Goal: Complete application form

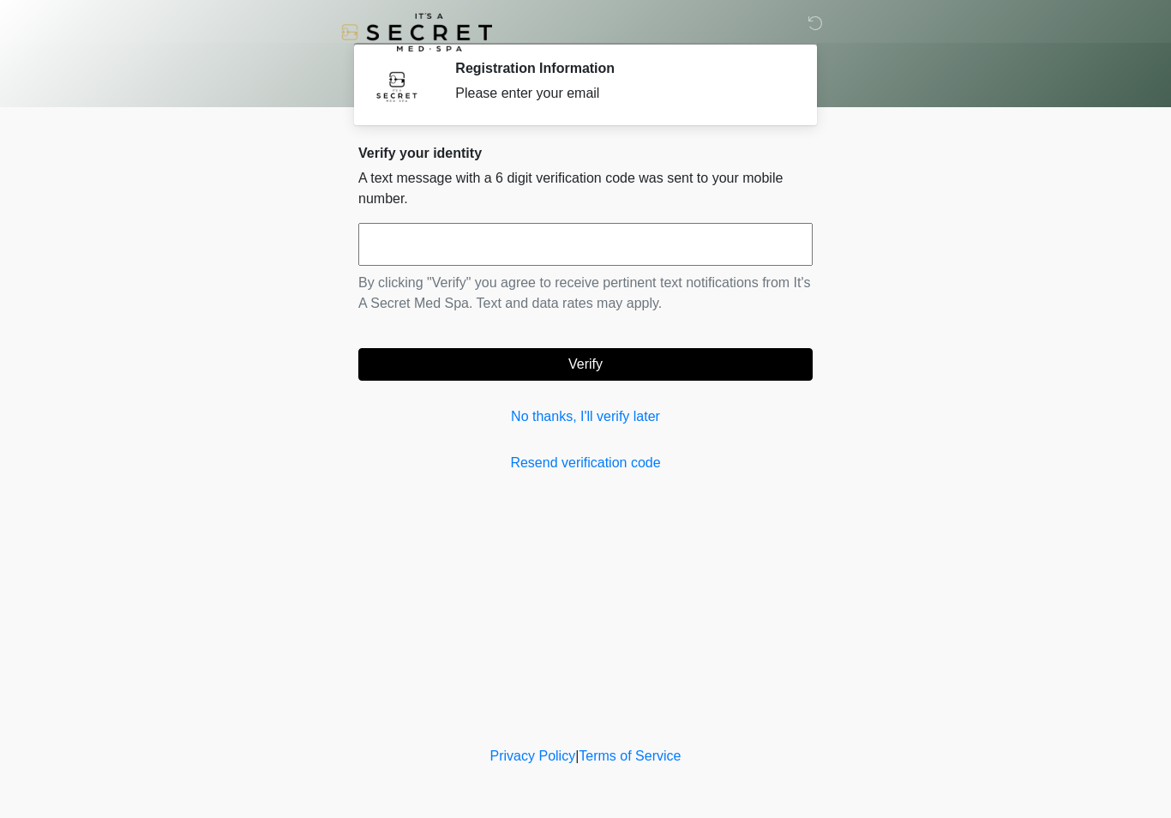
click at [604, 238] on input "text" at bounding box center [585, 244] width 454 height 43
type input "******"
click at [532, 368] on button "Verify" at bounding box center [585, 364] width 454 height 33
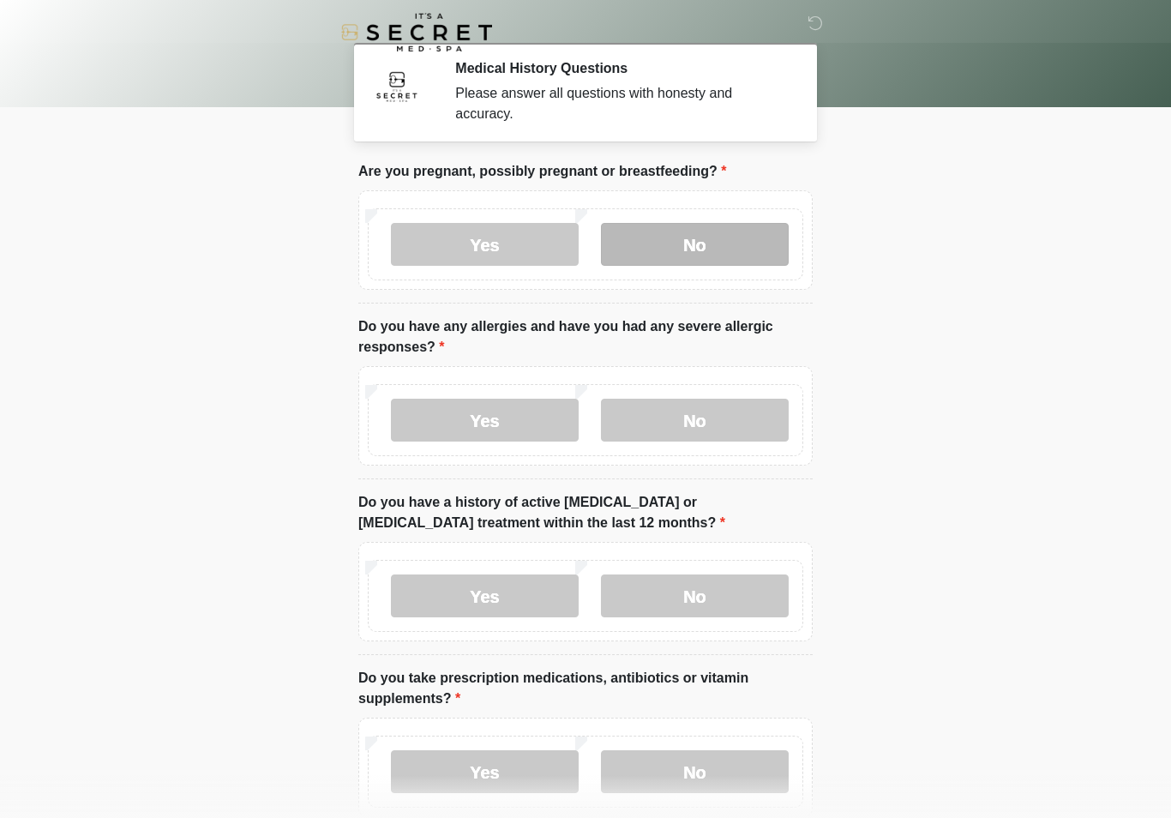
click at [711, 249] on label "No" at bounding box center [695, 244] width 188 height 43
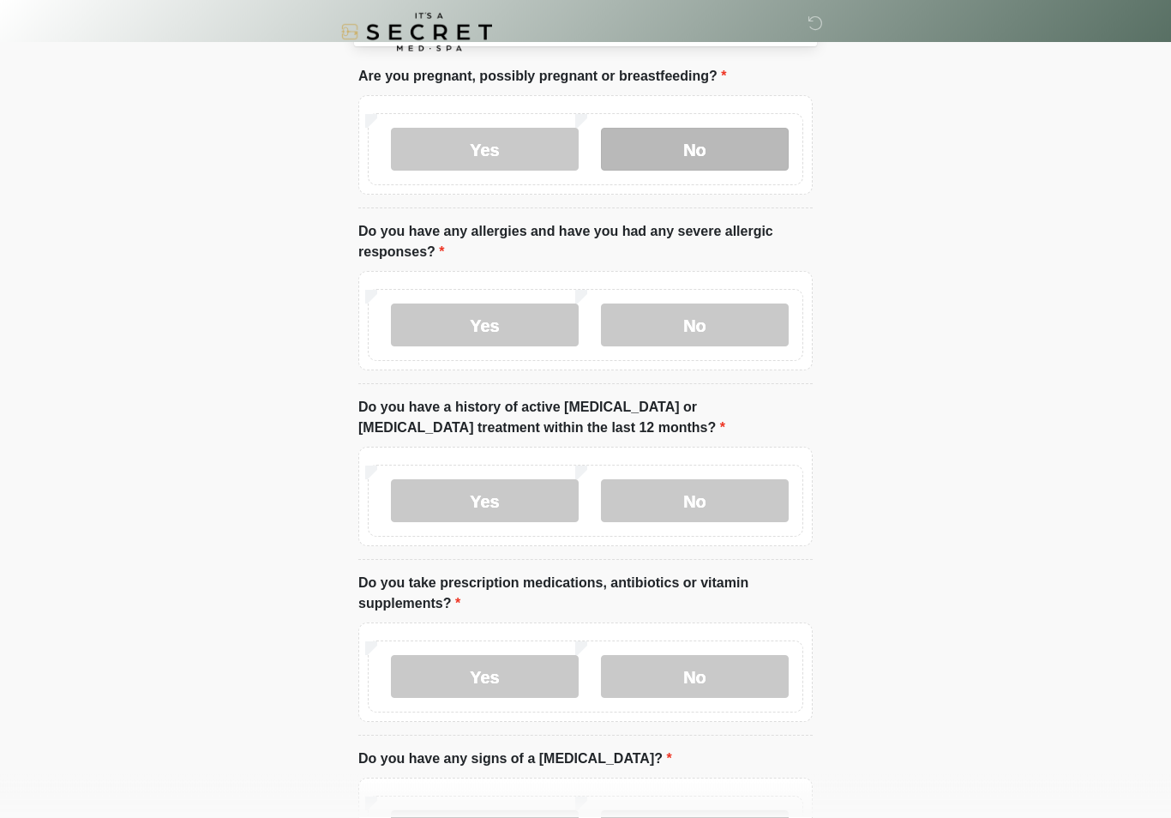
scroll to position [95, 0]
click at [551, 333] on label "Yes" at bounding box center [485, 324] width 188 height 43
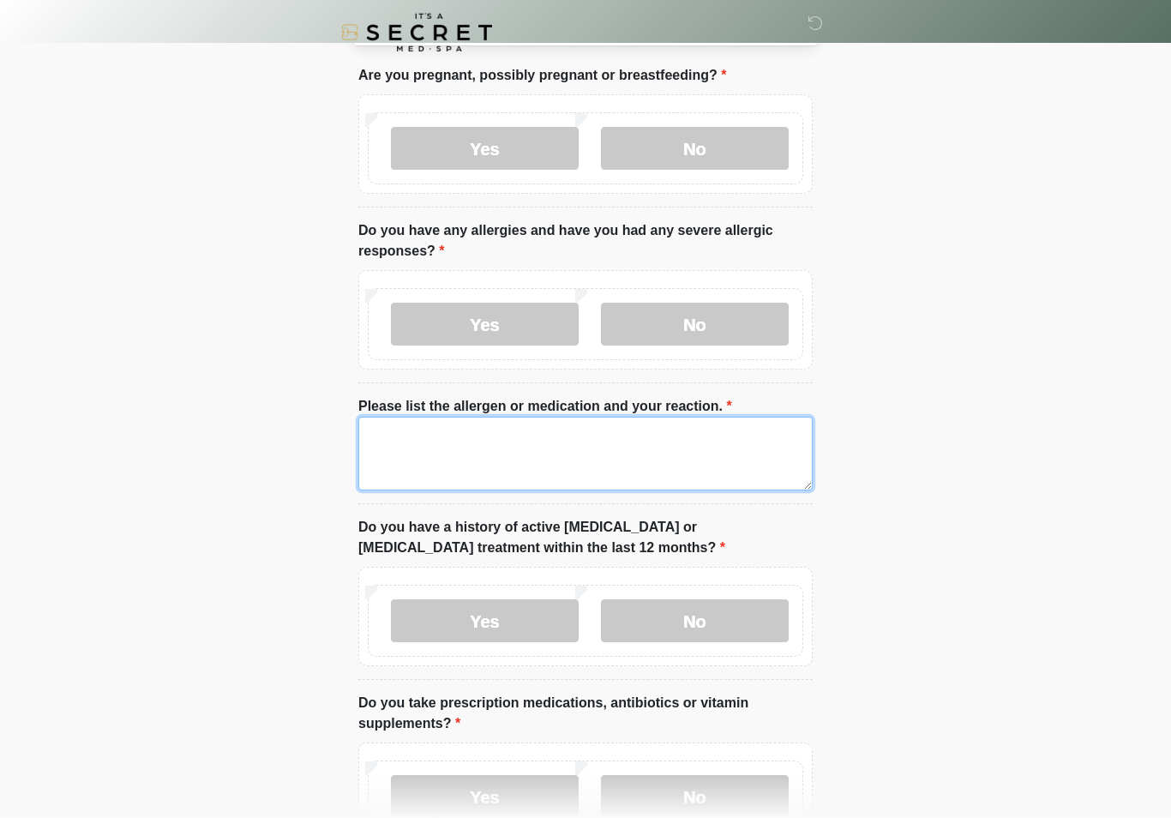
click at [572, 459] on textarea "Please list the allergen or medication and your reaction." at bounding box center [585, 454] width 454 height 74
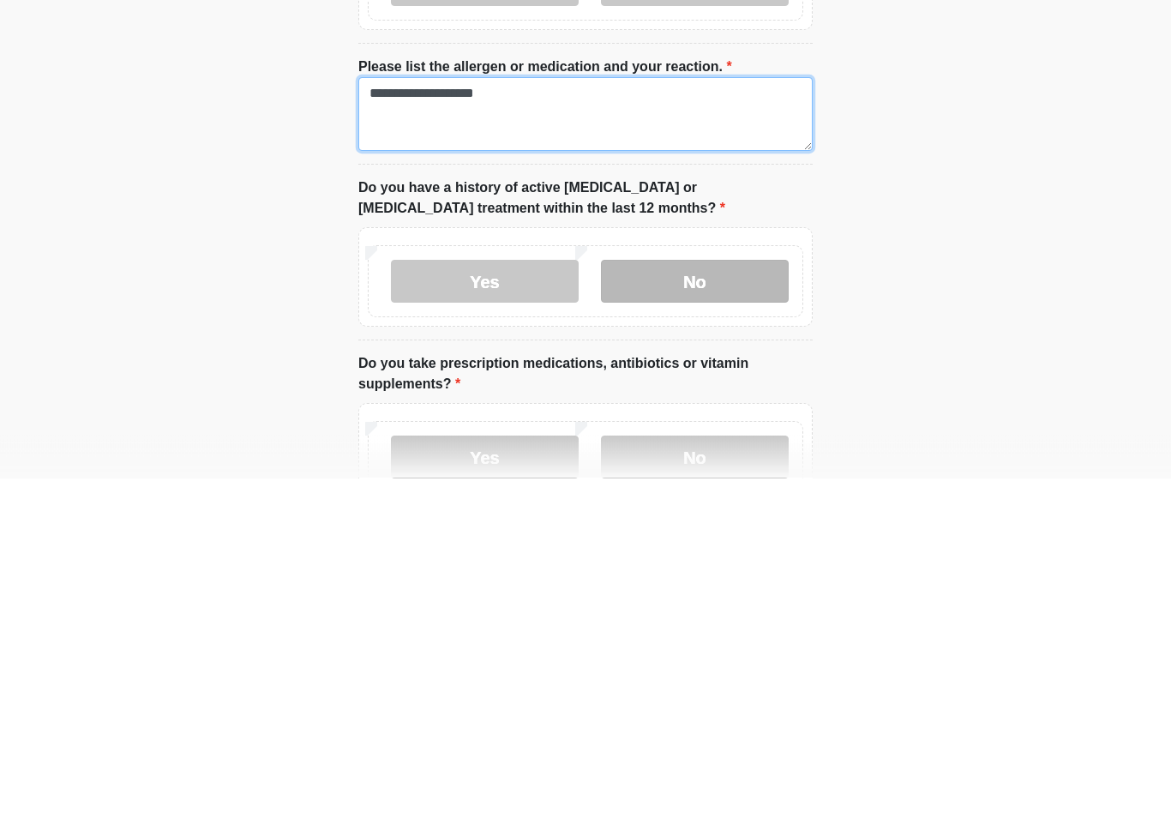
type textarea "**********"
click at [768, 600] on label "No" at bounding box center [695, 621] width 188 height 43
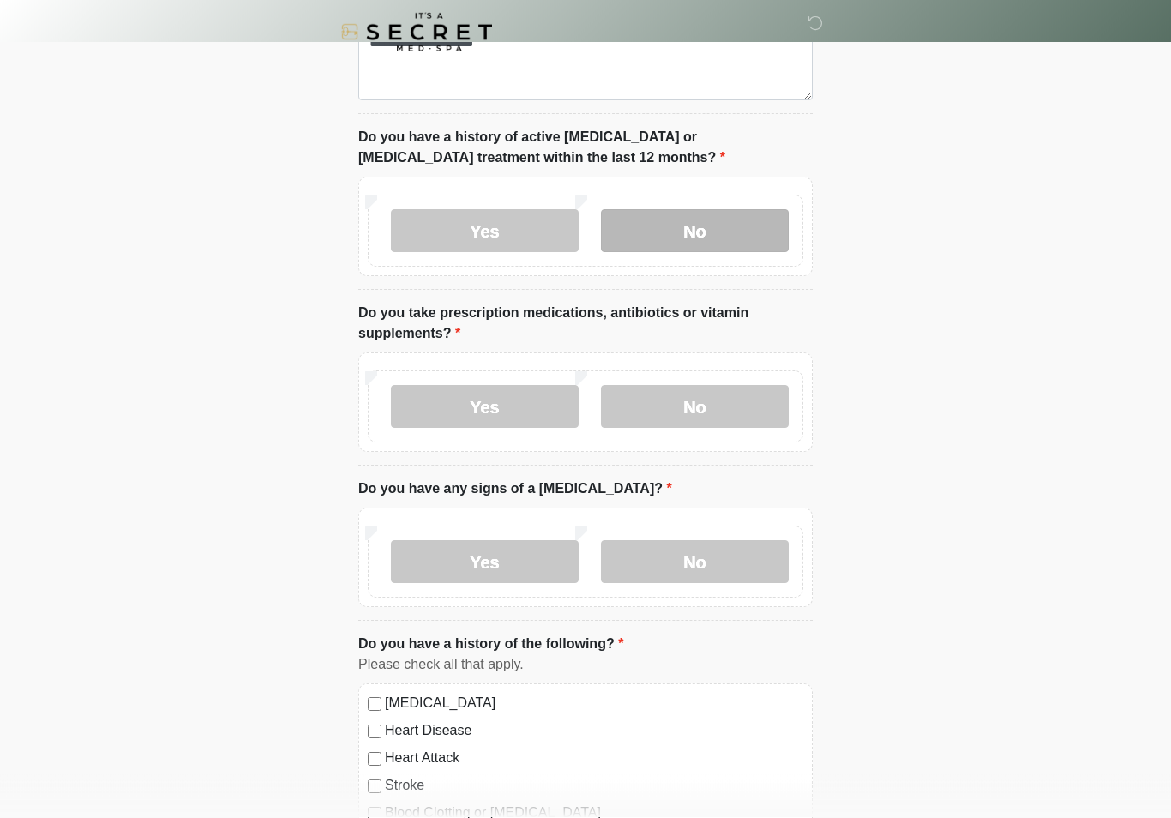
scroll to position [486, 0]
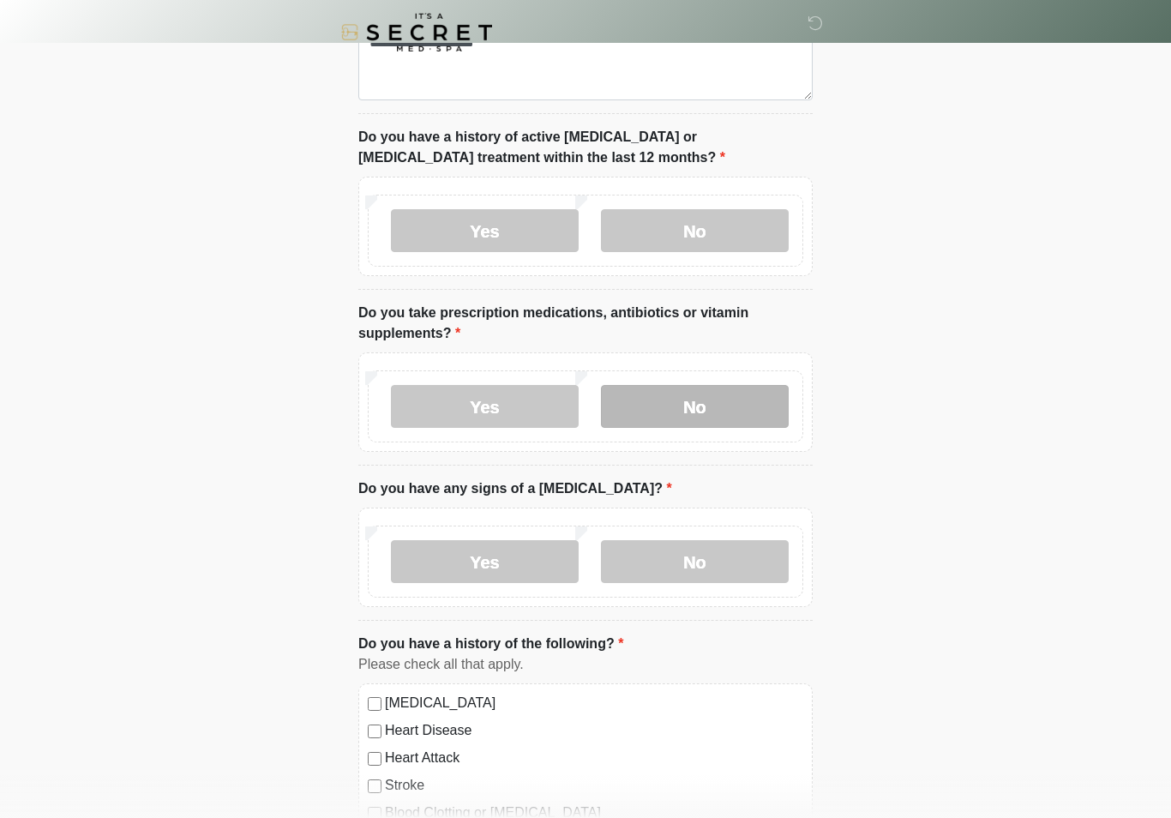
click at [770, 403] on label "No" at bounding box center [695, 406] width 188 height 43
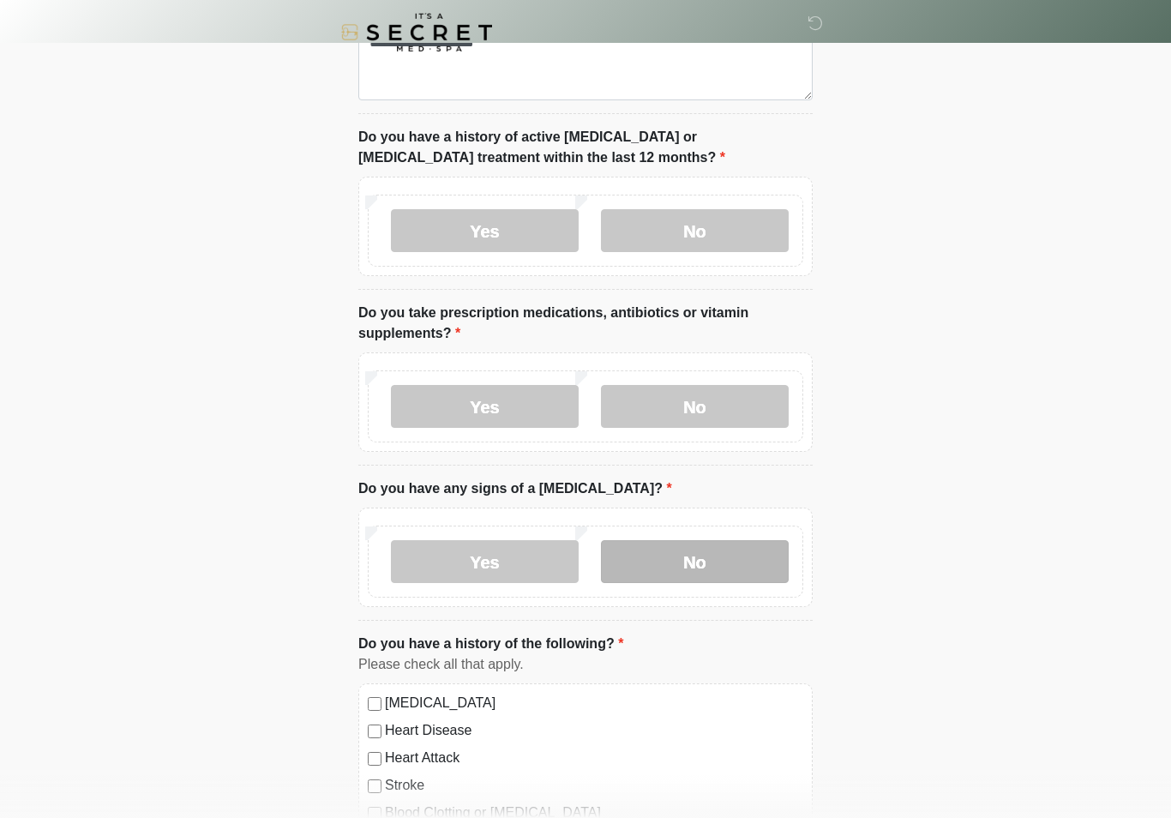
click at [743, 540] on label "No" at bounding box center [695, 561] width 188 height 43
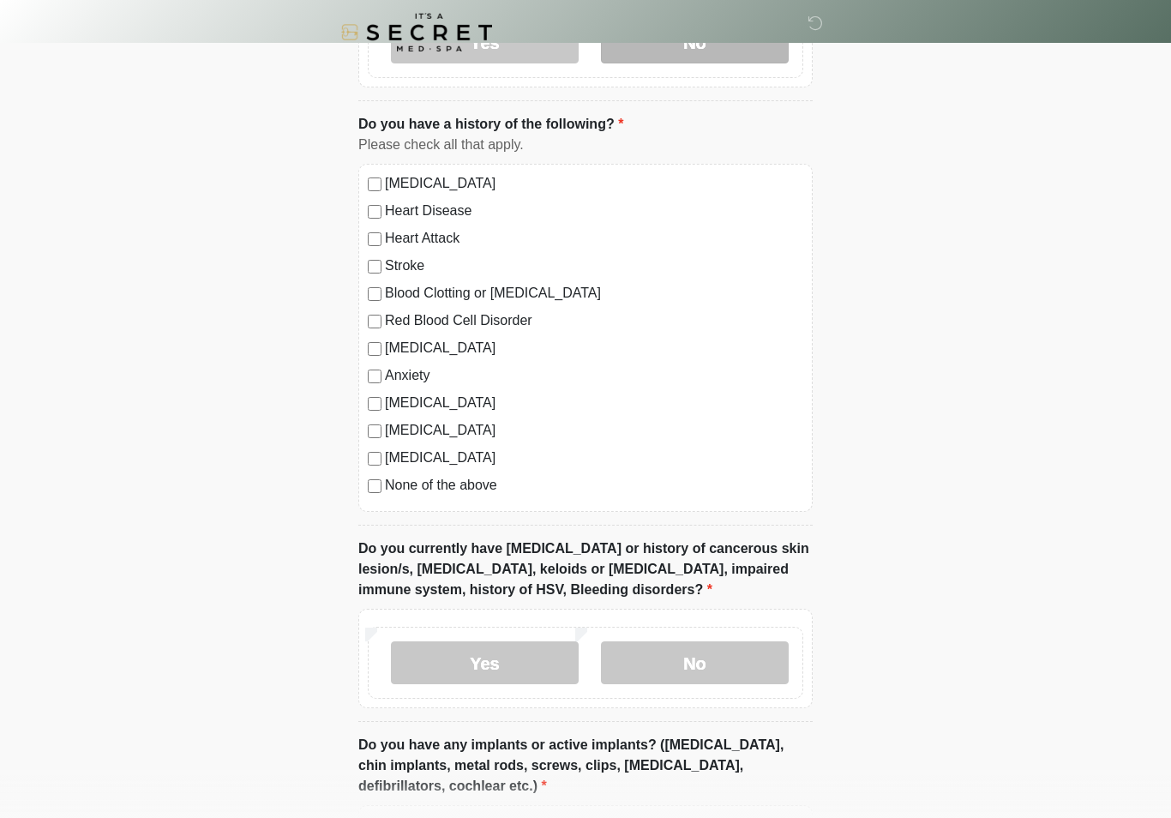
scroll to position [1005, 0]
click at [491, 488] on label "None of the above" at bounding box center [594, 486] width 418 height 21
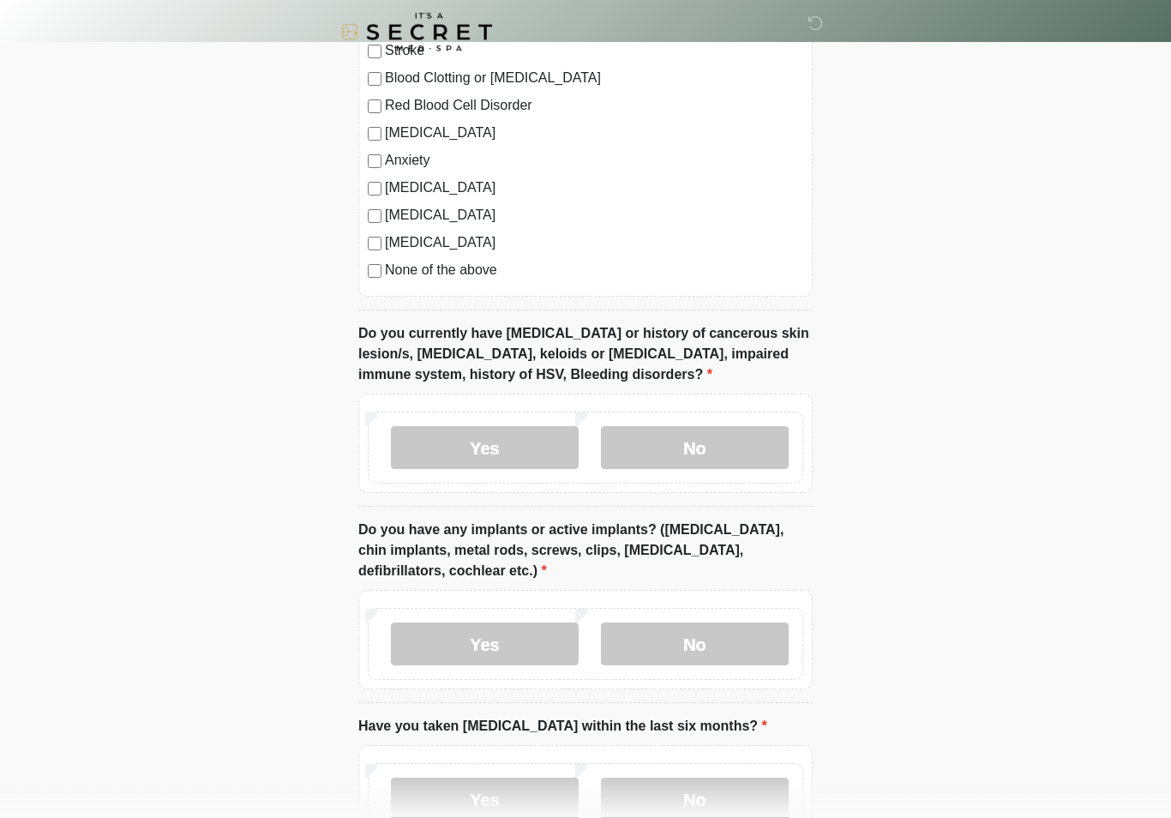
scroll to position [1221, 0]
click at [761, 444] on label "No" at bounding box center [695, 446] width 188 height 43
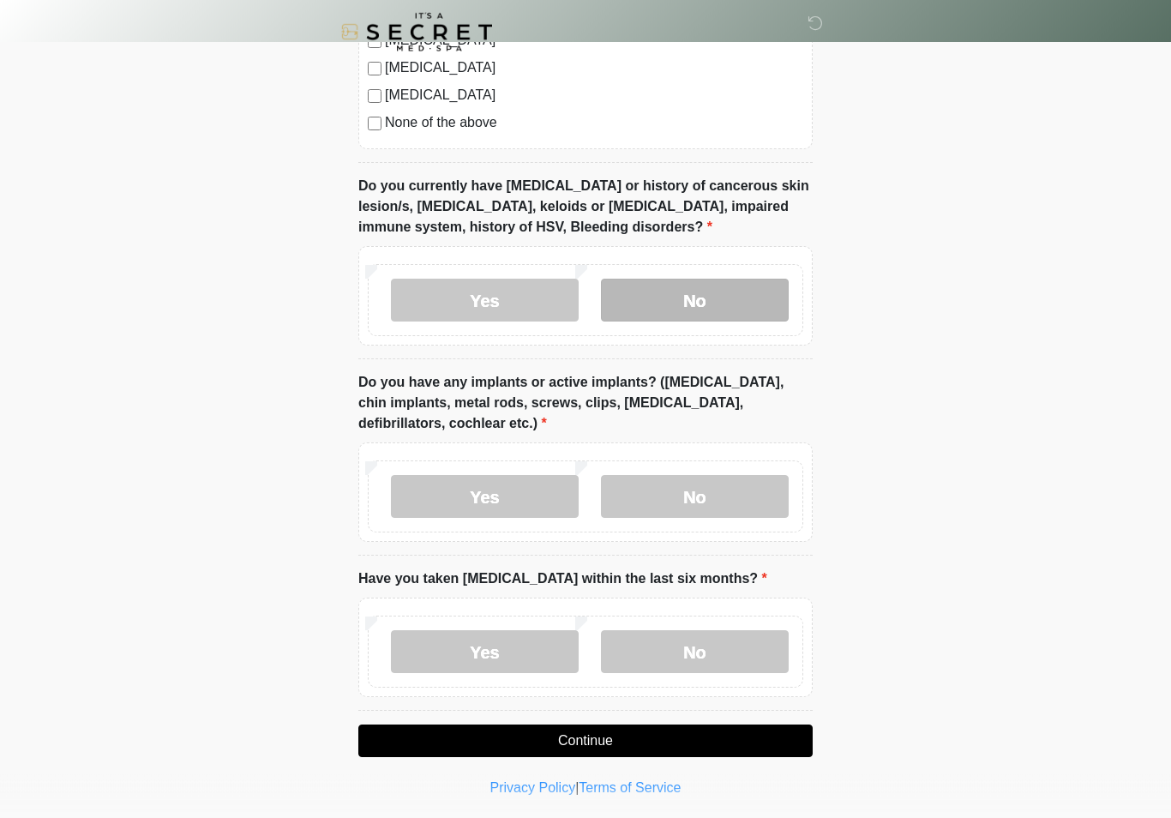
scroll to position [1369, 0]
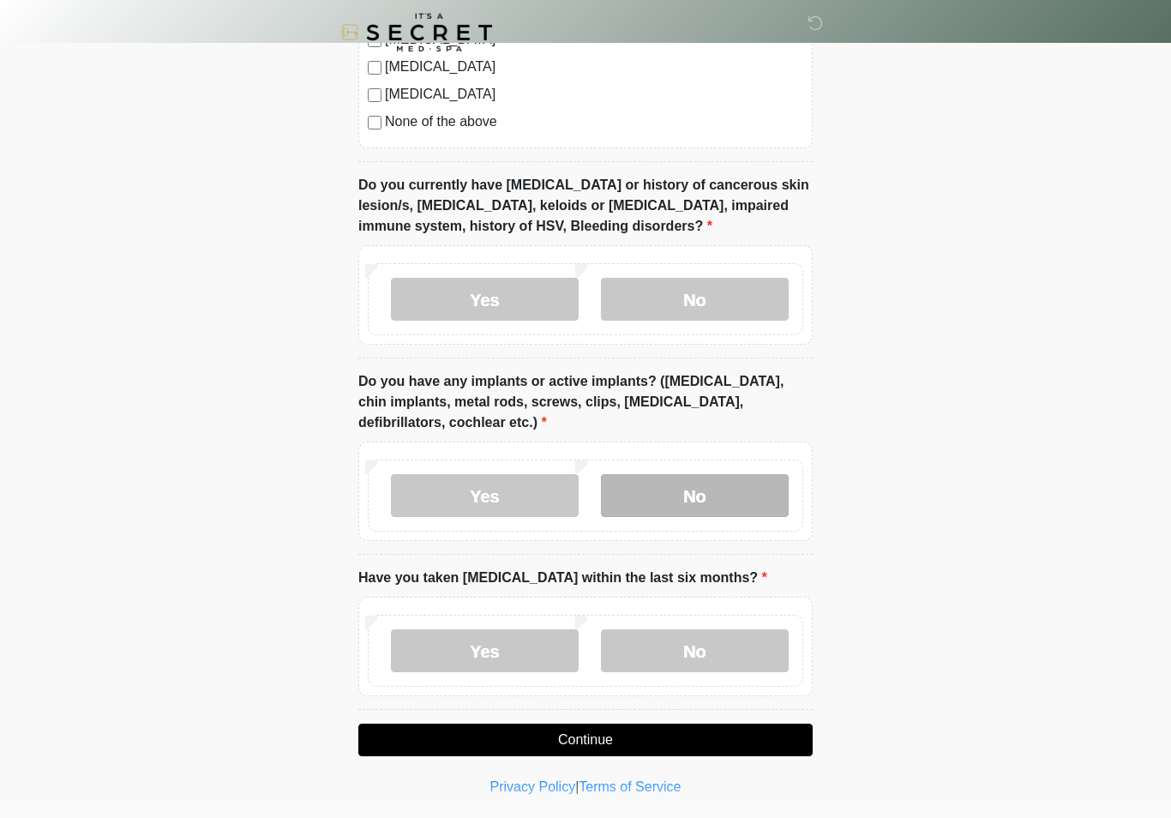
click at [750, 490] on label "No" at bounding box center [695, 495] width 188 height 43
click at [738, 666] on label "No" at bounding box center [695, 650] width 188 height 43
click at [731, 727] on button "Continue" at bounding box center [585, 739] width 454 height 33
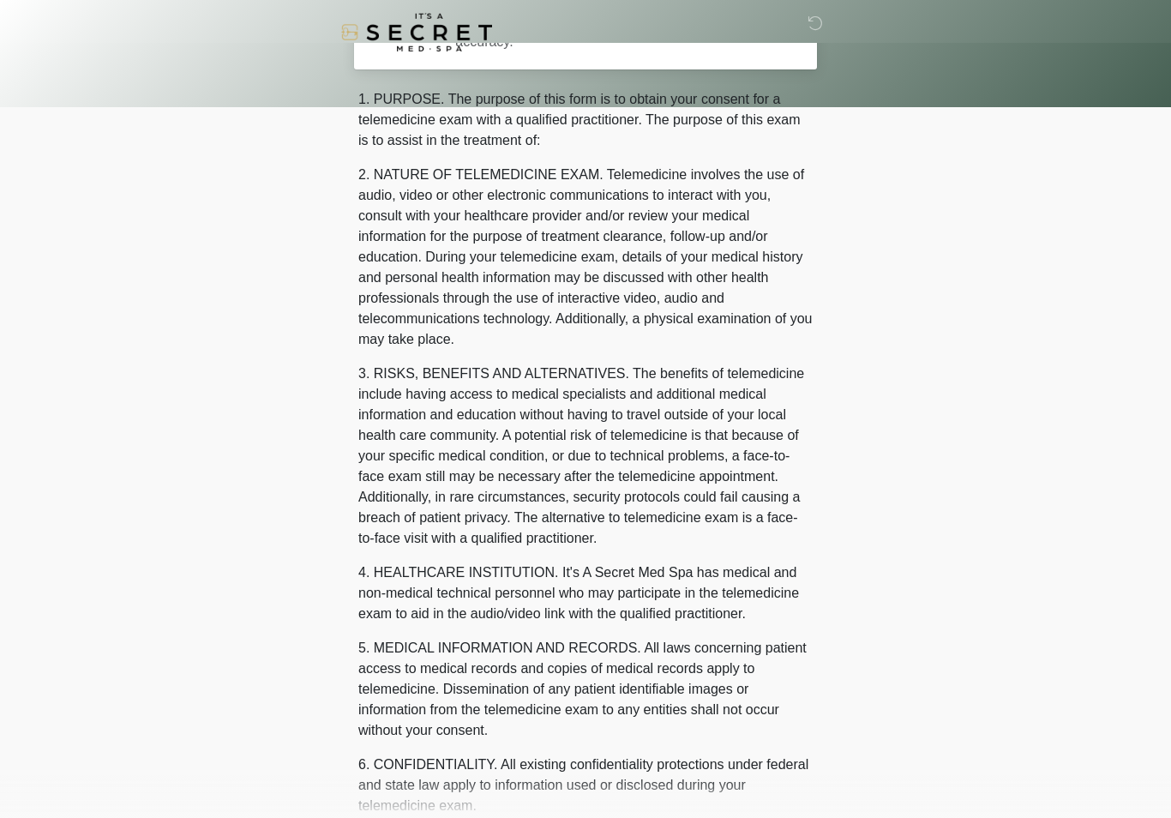
scroll to position [0, 0]
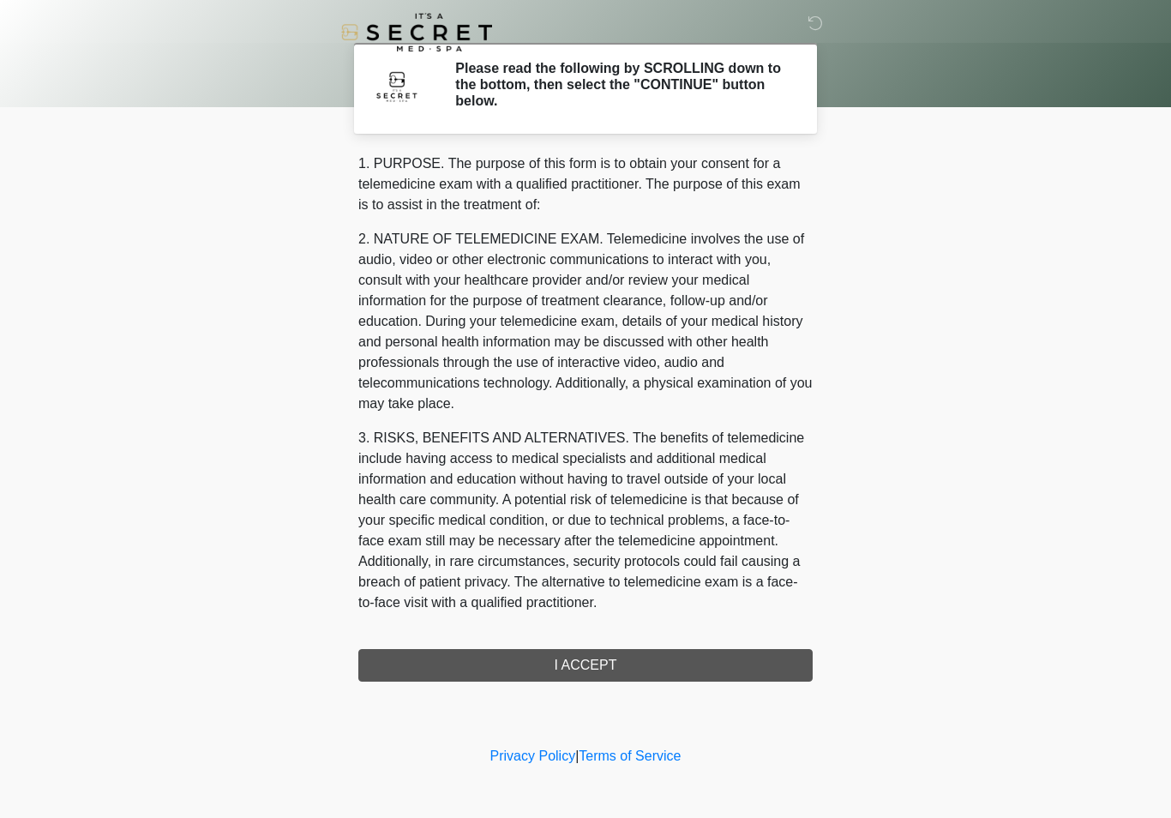
click at [755, 657] on div "1. PURPOSE. The purpose of this form is to obtain your consent for a telemedici…" at bounding box center [585, 417] width 454 height 528
click at [602, 662] on div "1. PURPOSE. The purpose of this form is to obtain your consent for a telemedici…" at bounding box center [585, 417] width 454 height 528
click at [609, 663] on div "1. PURPOSE. The purpose of this form is to obtain your consent for a telemedici…" at bounding box center [585, 417] width 454 height 528
click at [600, 666] on div "1. PURPOSE. The purpose of this form is to obtain your consent for a telemedici…" at bounding box center [585, 417] width 454 height 528
click at [710, 657] on div "1. PURPOSE. The purpose of this form is to obtain your consent for a telemedici…" at bounding box center [585, 417] width 454 height 528
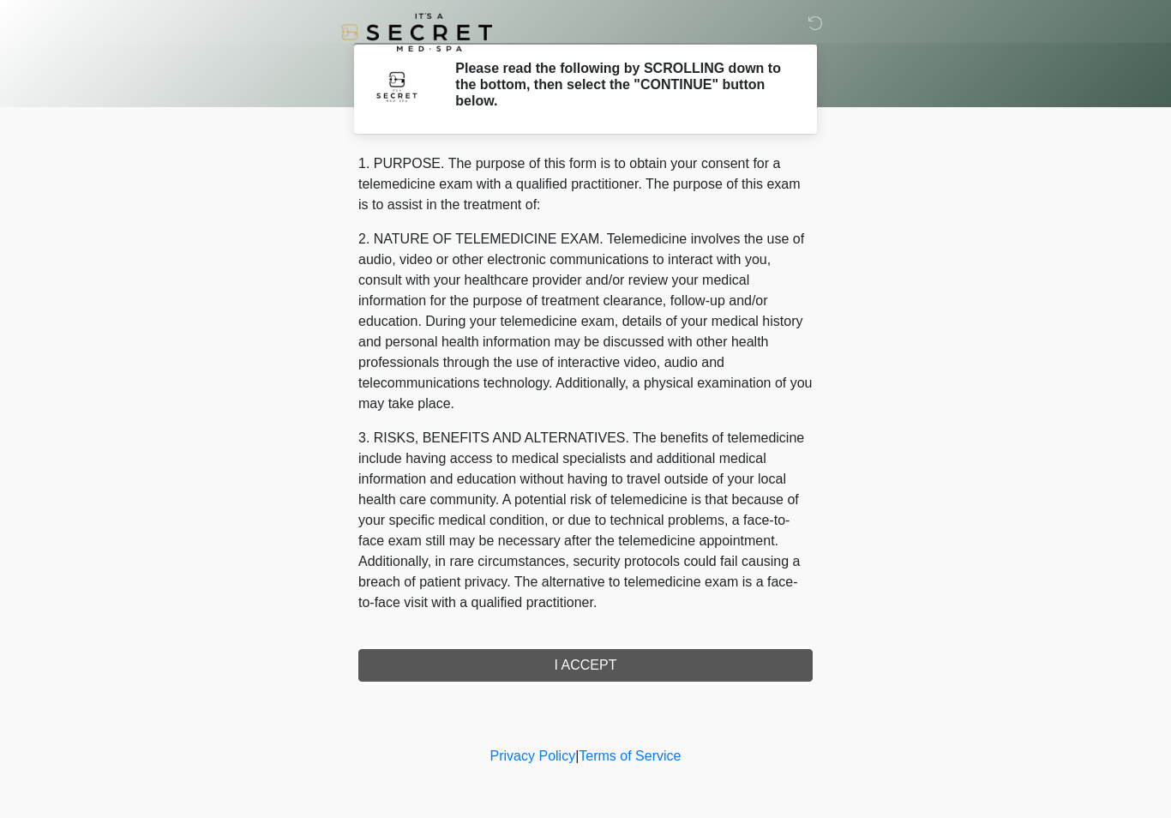
click at [642, 663] on div "1. PURPOSE. The purpose of this form is to obtain your consent for a telemedici…" at bounding box center [585, 417] width 454 height 528
click at [601, 665] on div "1. PURPOSE. The purpose of this form is to obtain your consent for a telemedici…" at bounding box center [585, 417] width 454 height 528
click at [692, 663] on div "1. PURPOSE. The purpose of this form is to obtain your consent for a telemedici…" at bounding box center [585, 417] width 454 height 528
click at [610, 662] on div "1. PURPOSE. The purpose of this form is to obtain your consent for a telemedici…" at bounding box center [585, 417] width 454 height 528
click at [592, 663] on div "1. PURPOSE. The purpose of this form is to obtain your consent for a telemedici…" at bounding box center [585, 417] width 454 height 528
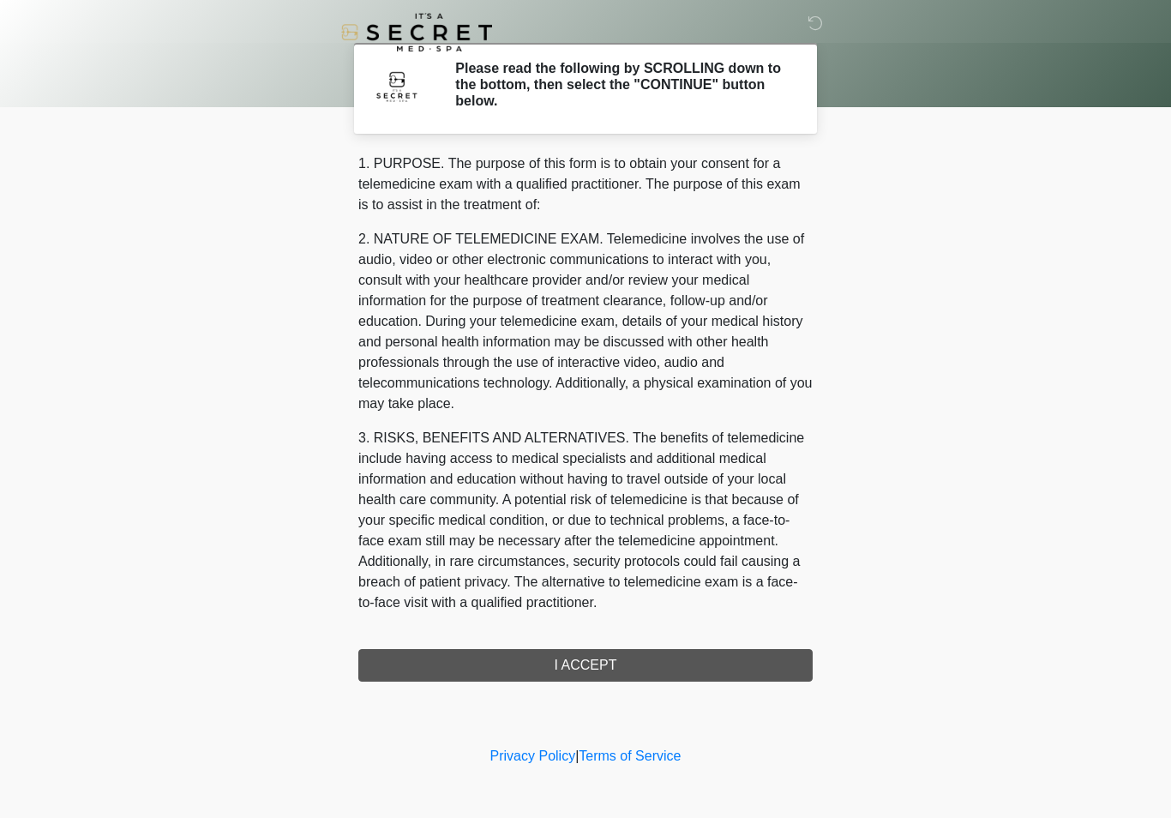
click at [577, 670] on div "1. PURPOSE. The purpose of this form is to obtain your consent for a telemedici…" at bounding box center [585, 417] width 454 height 528
click at [577, 669] on div "1. PURPOSE. The purpose of this form is to obtain your consent for a telemedici…" at bounding box center [585, 417] width 454 height 528
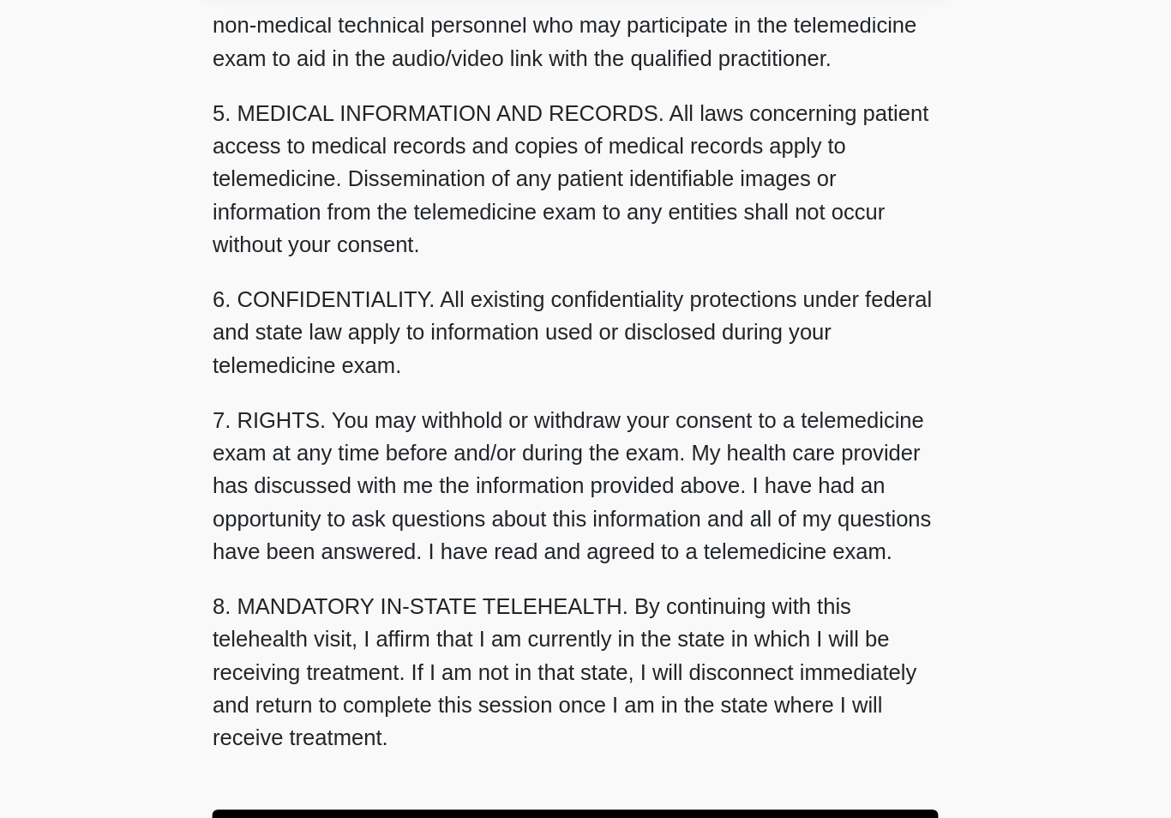
click at [423, 649] on button "I ACCEPT" at bounding box center [585, 665] width 454 height 33
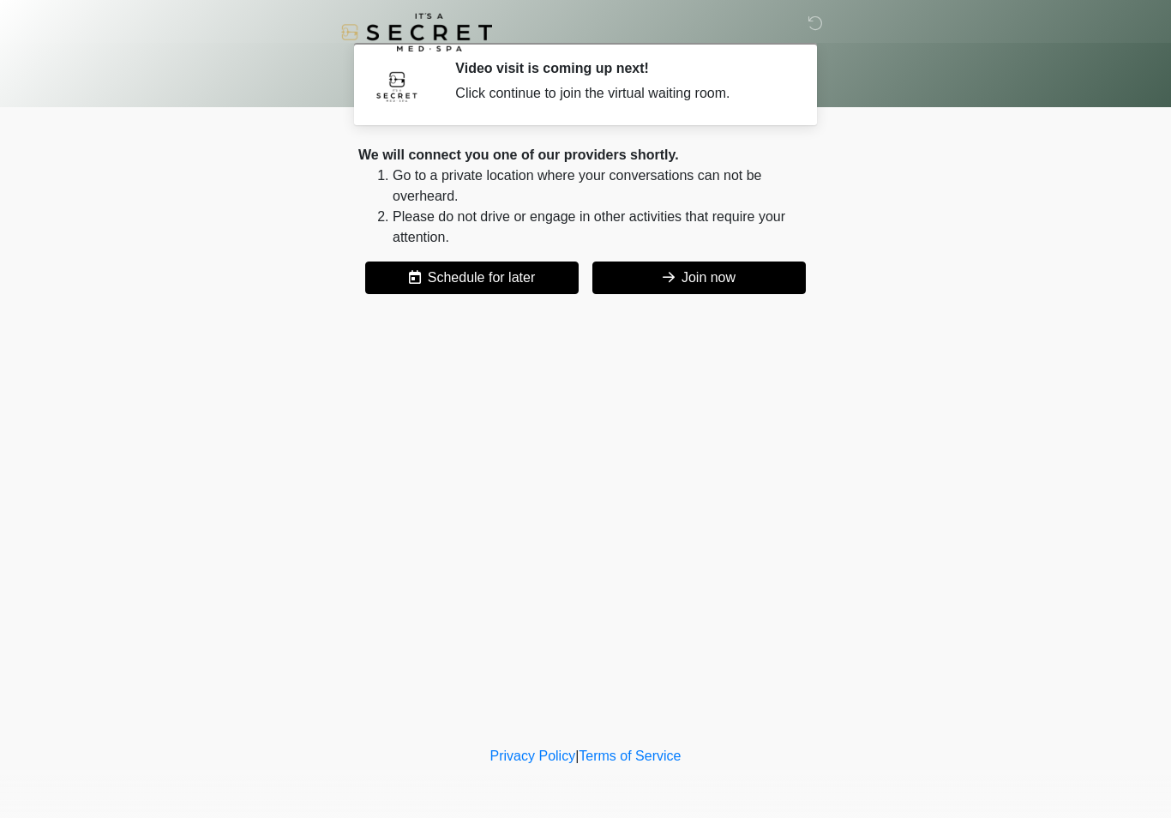
click at [752, 274] on button "Join now" at bounding box center [698, 277] width 213 height 33
